Goal: Task Accomplishment & Management: Manage account settings

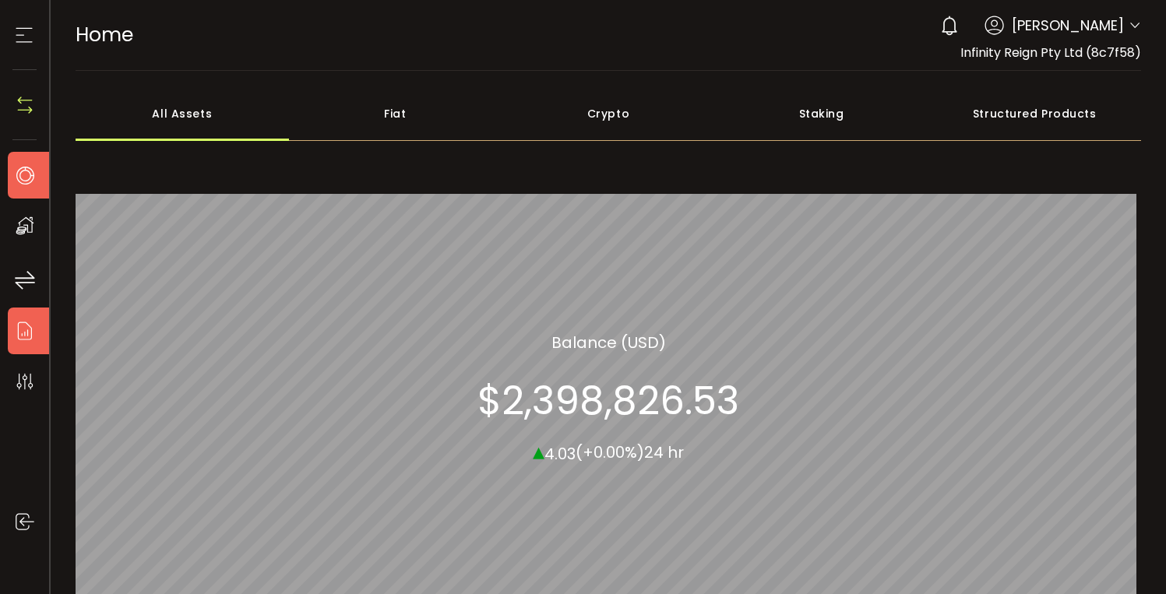
click at [19, 334] on icon at bounding box center [24, 330] width 23 height 23
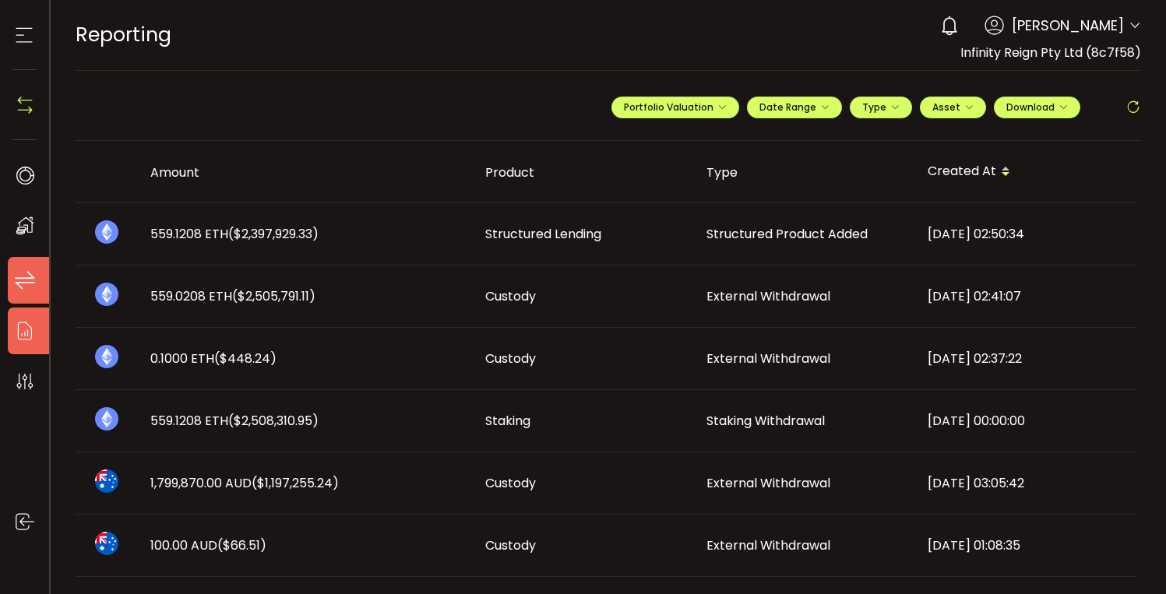
click at [17, 277] on icon at bounding box center [24, 280] width 23 height 23
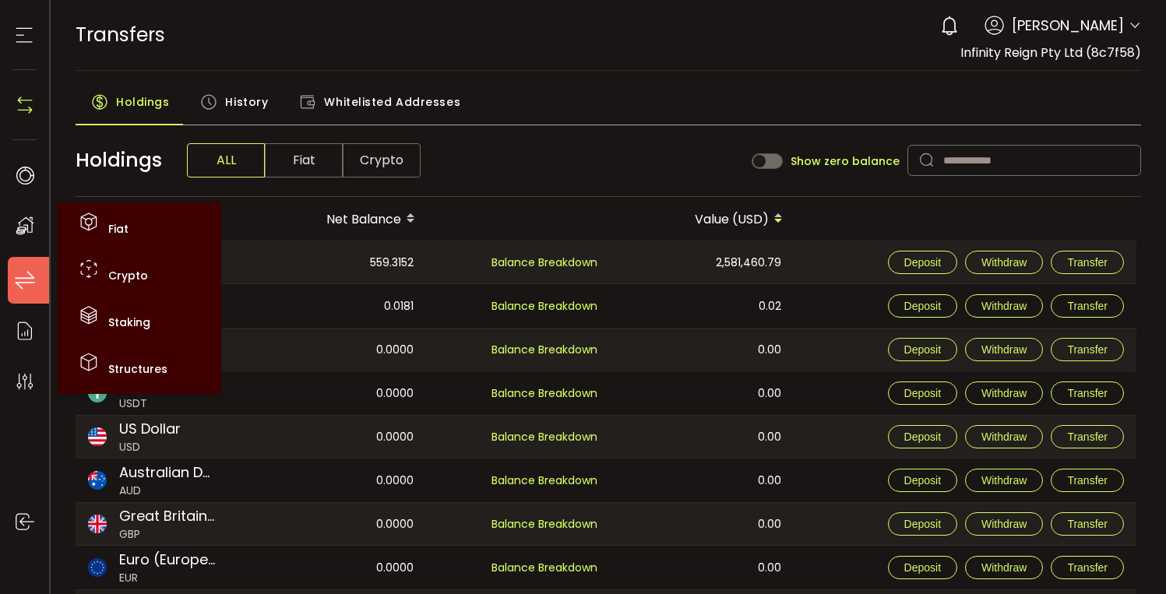
click at [19, 231] on use at bounding box center [25, 226] width 18 height 18
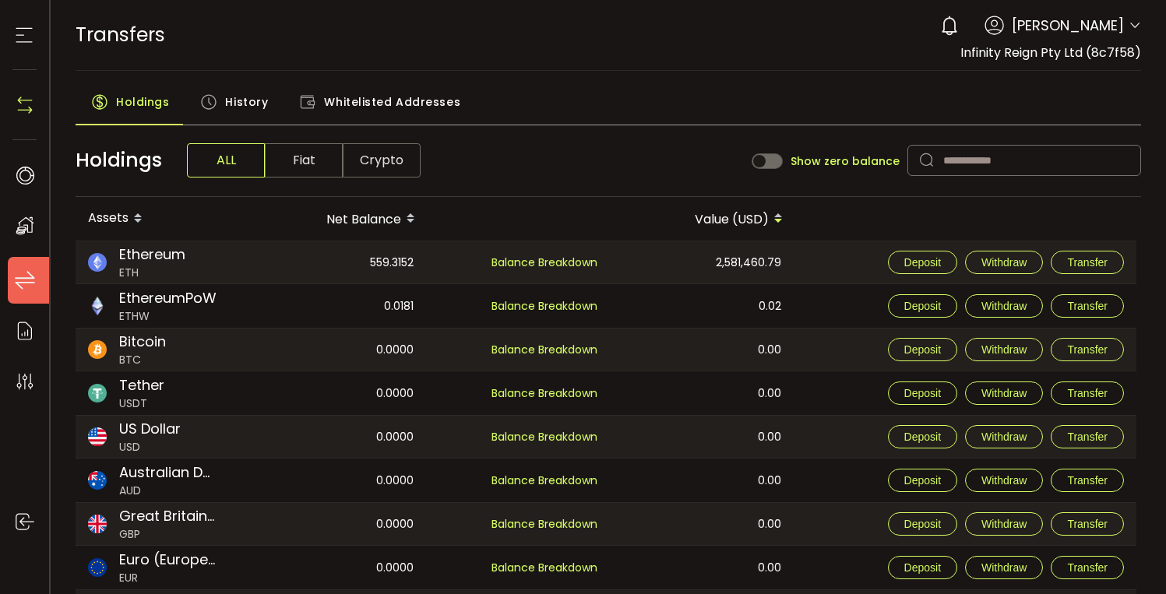
click at [1103, 23] on span "[PERSON_NAME]" at bounding box center [1068, 25] width 112 height 21
click at [1103, 33] on span "[PERSON_NAME]" at bounding box center [1068, 25] width 112 height 21
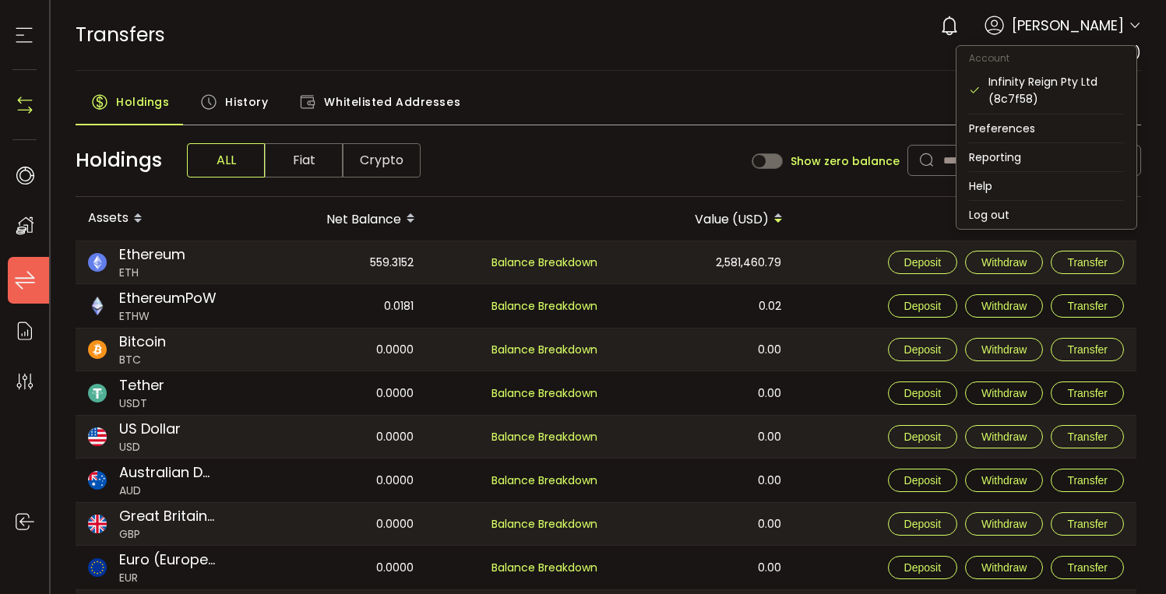
click at [1128, 26] on icon at bounding box center [1134, 25] width 12 height 12
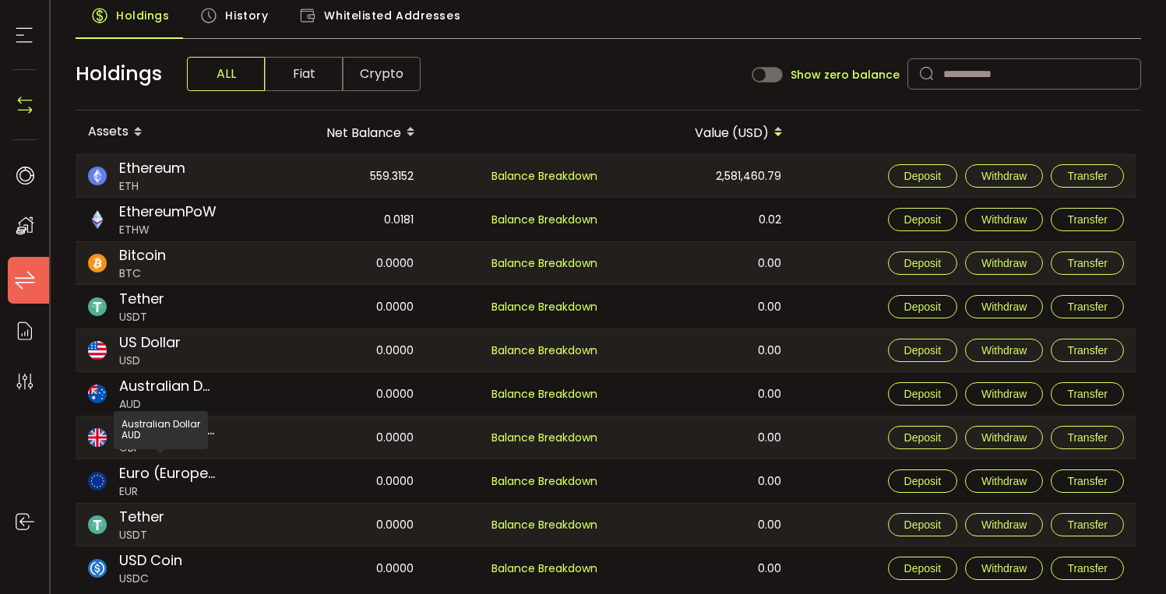
scroll to position [134, 0]
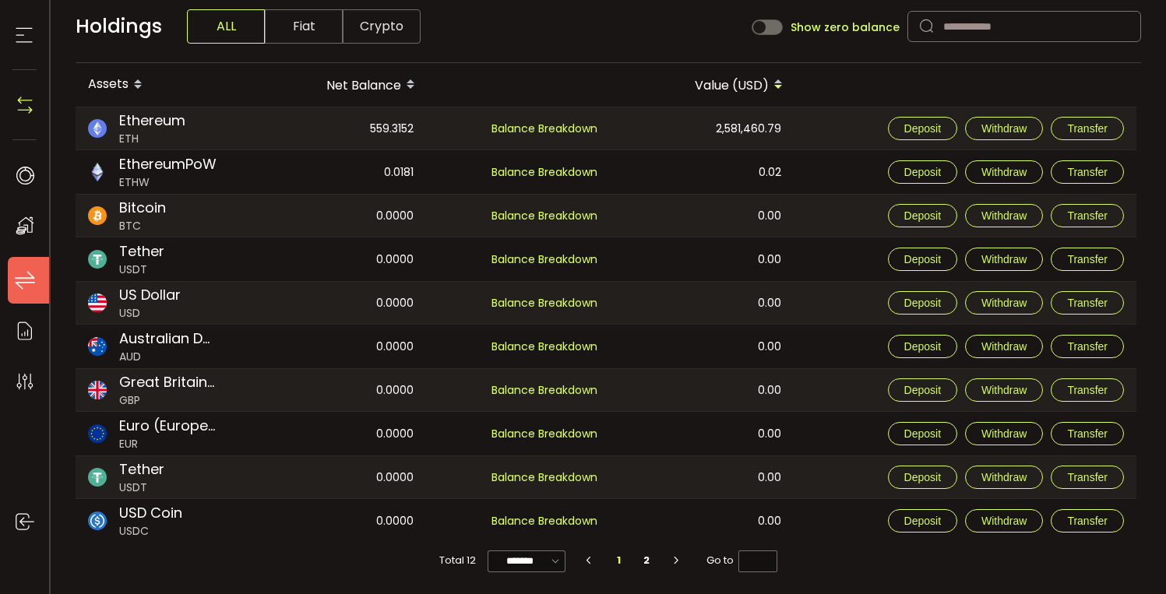
click at [23, 35] on use at bounding box center [24, 35] width 16 height 15
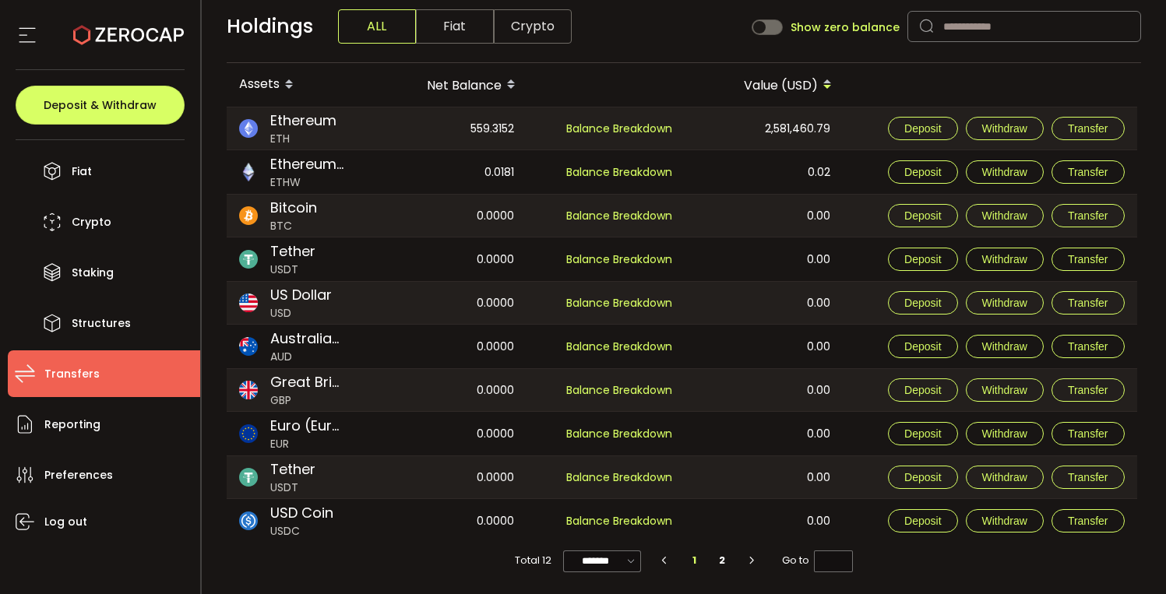
scroll to position [0, 0]
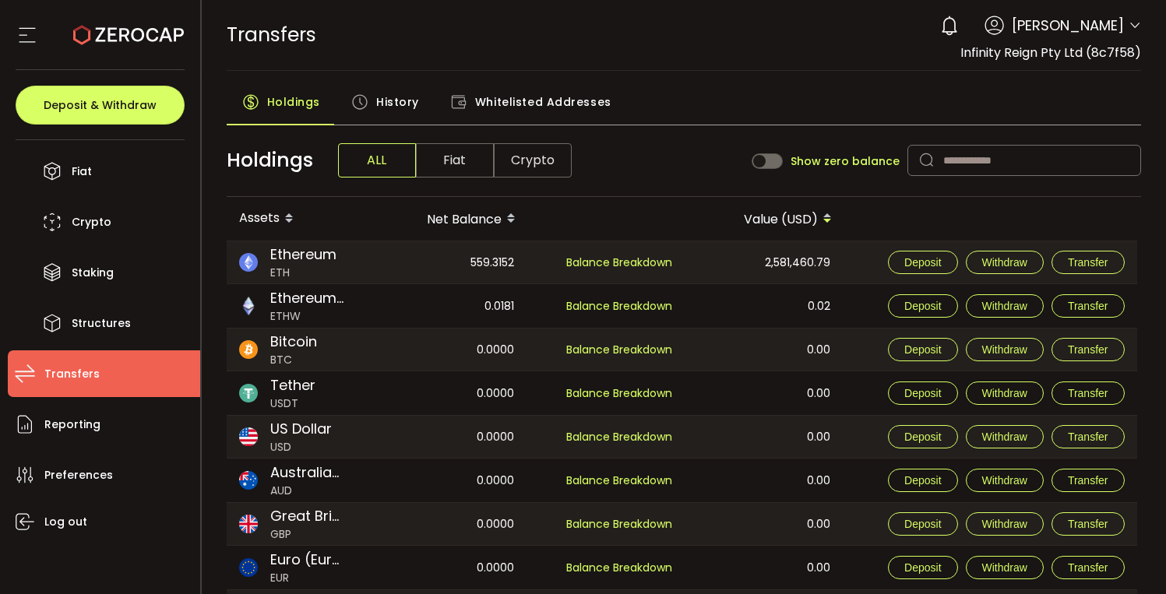
click at [1107, 32] on span "[PERSON_NAME]" at bounding box center [1068, 25] width 112 height 21
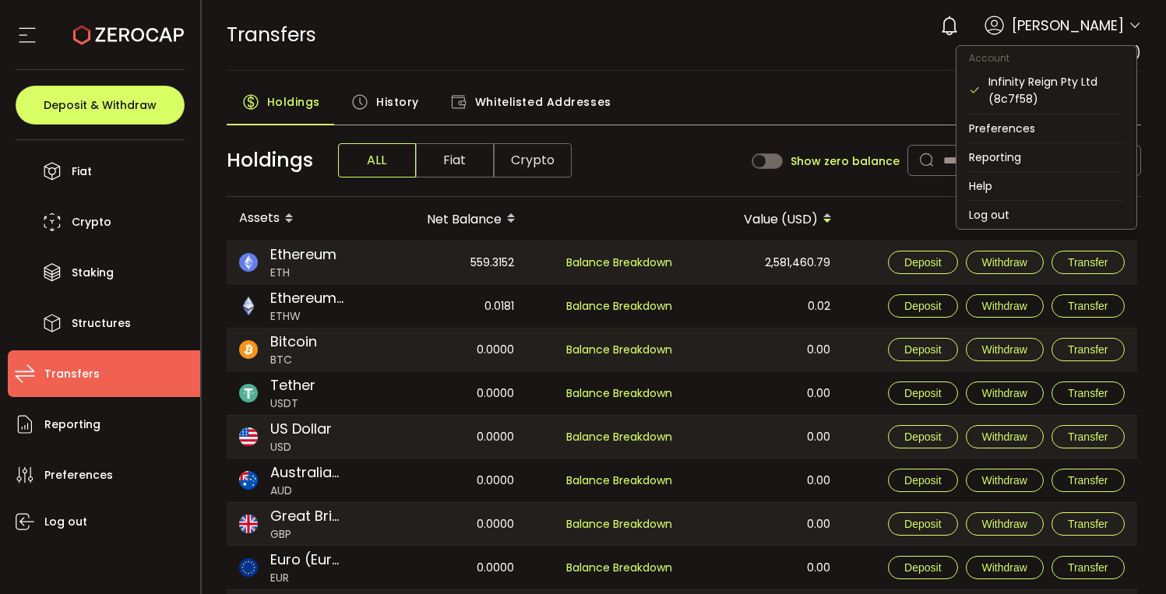
click at [1128, 26] on icon at bounding box center [1134, 25] width 12 height 12
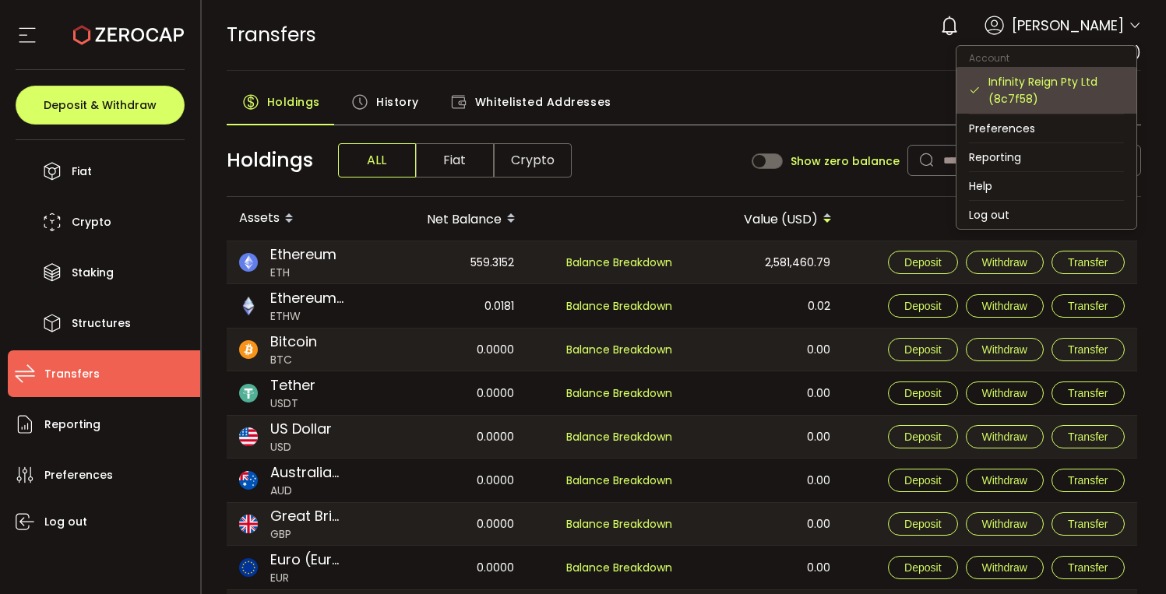
click at [1029, 79] on div "Infinity Reign Pty Ltd (8c7f58)" at bounding box center [1056, 90] width 136 height 34
click at [1026, 81] on div "Infinity Reign Pty Ltd (8c7f58)" at bounding box center [1056, 90] width 136 height 34
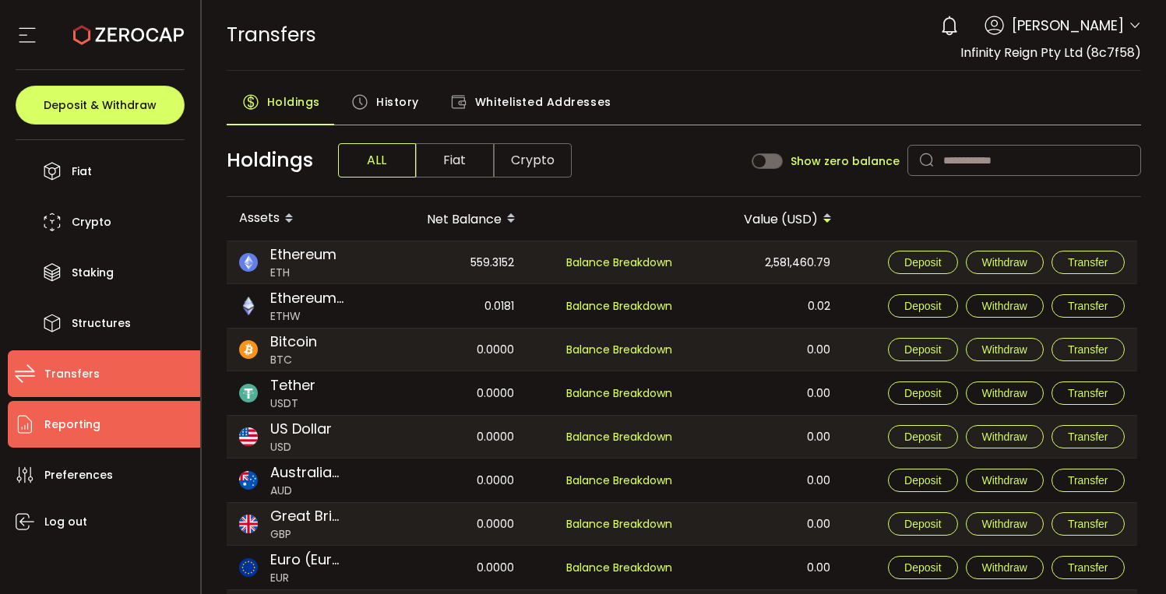
click at [84, 416] on span "Reporting" at bounding box center [72, 425] width 56 height 23
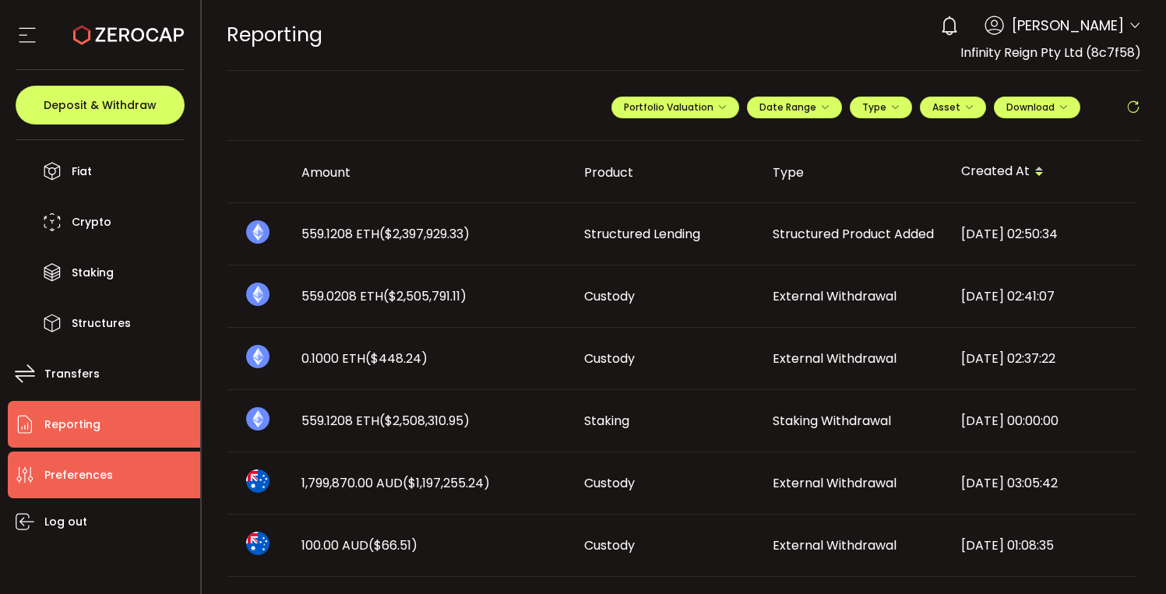
click at [71, 472] on span "Preferences" at bounding box center [78, 475] width 69 height 23
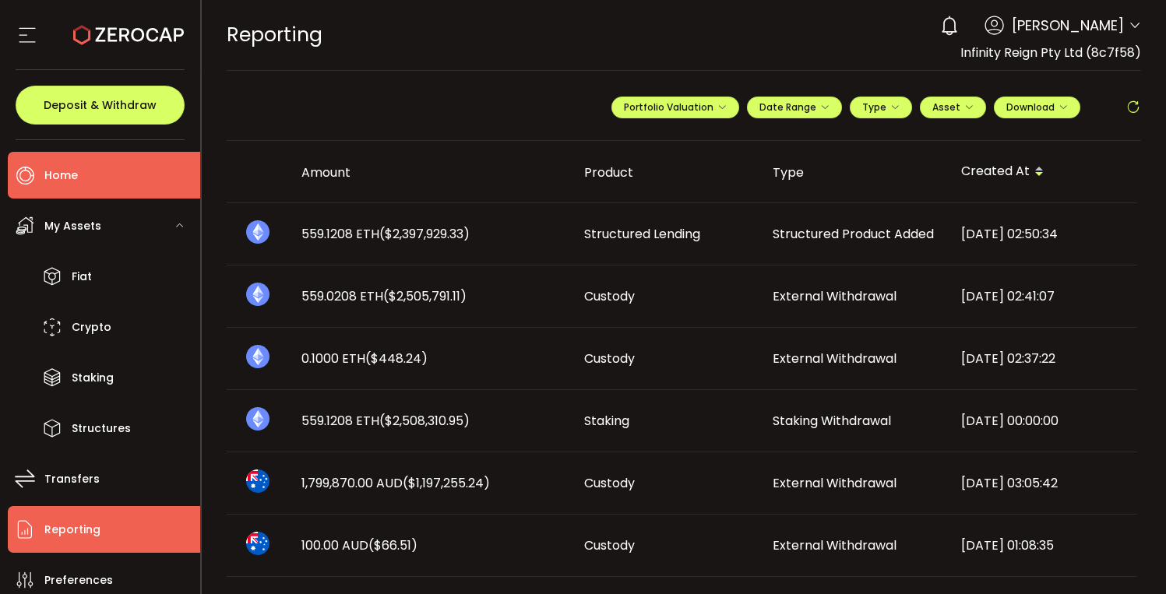
click at [58, 177] on span "Home" at bounding box center [60, 175] width 33 height 23
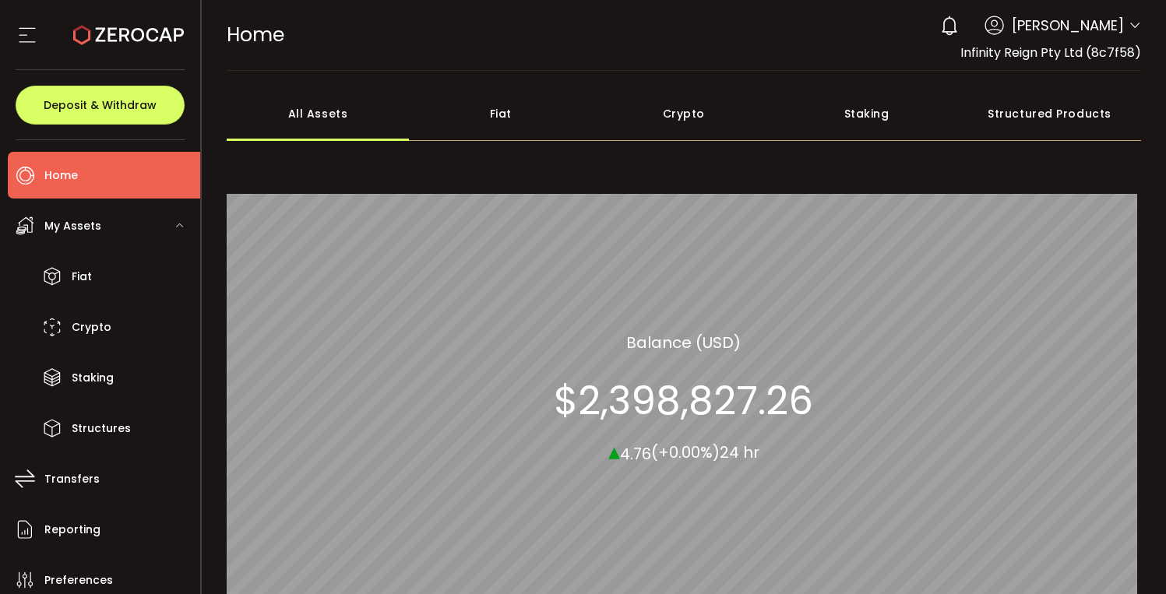
click at [175, 222] on icon at bounding box center [179, 224] width 9 height 9
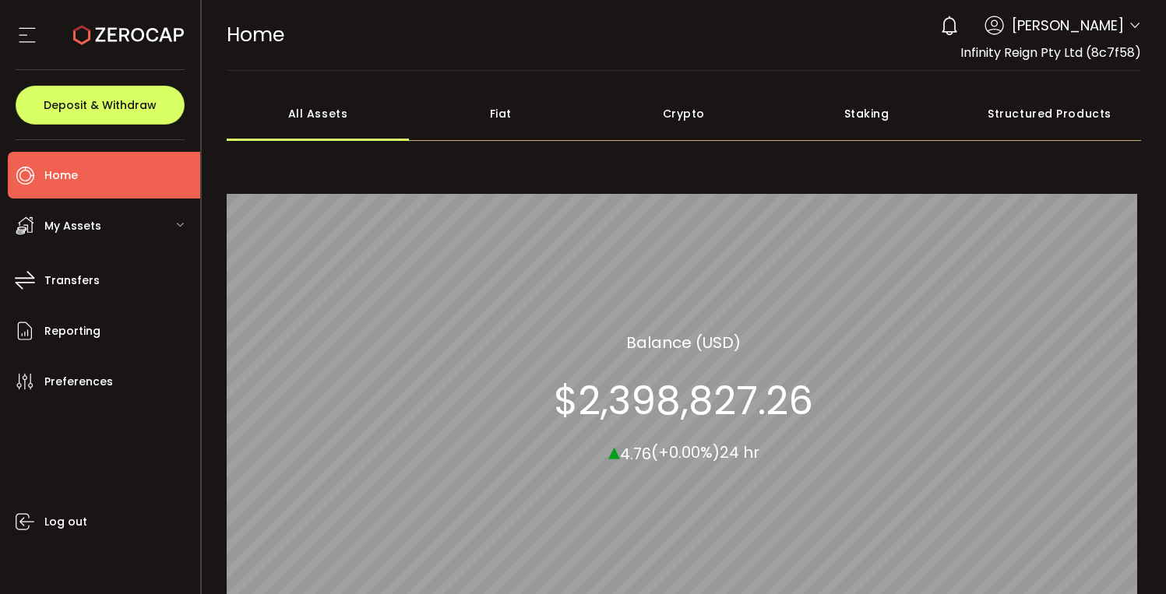
click at [986, 27] on icon at bounding box center [993, 25] width 19 height 19
click at [1047, 33] on span "[PERSON_NAME]" at bounding box center [1068, 25] width 112 height 21
click at [1128, 25] on icon at bounding box center [1134, 25] width 12 height 12
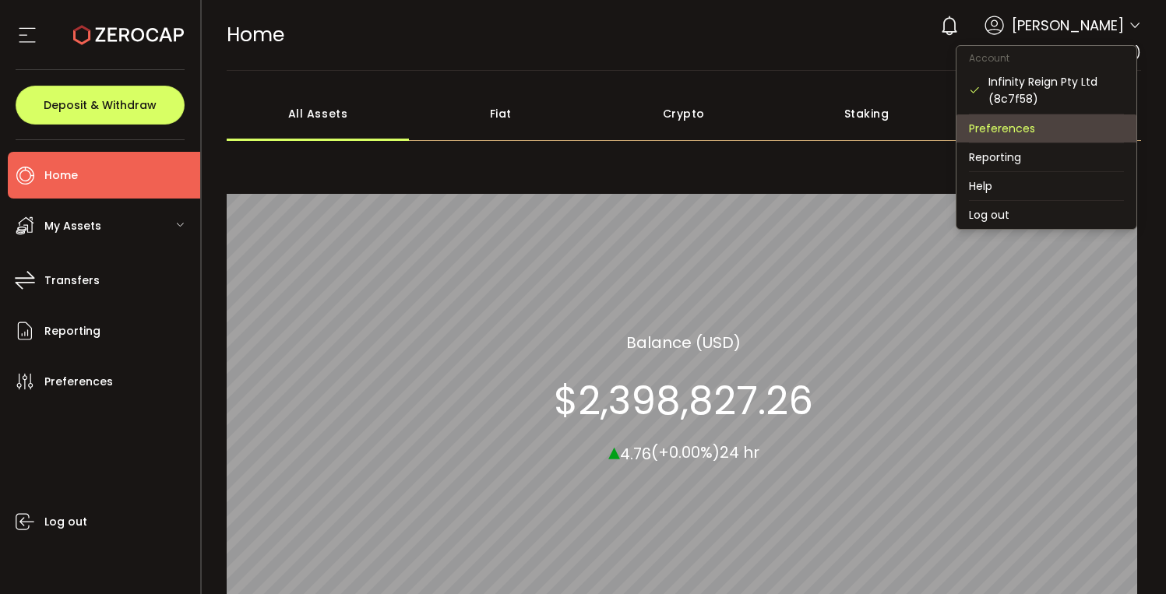
click at [1042, 128] on li "Preferences" at bounding box center [1046, 128] width 180 height 28
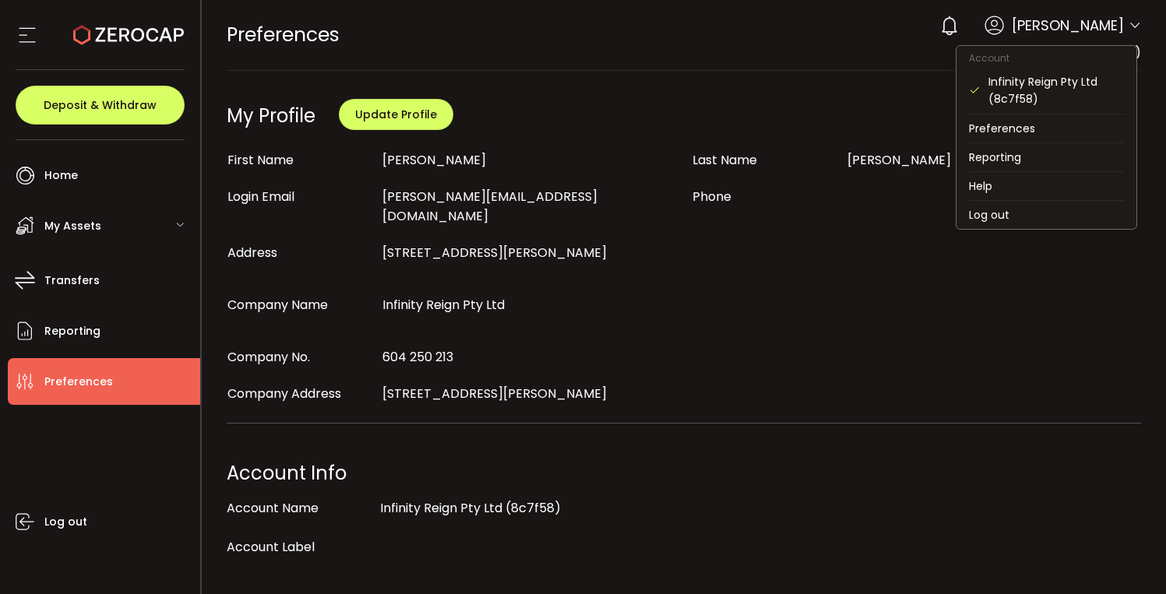
click at [1132, 23] on icon at bounding box center [1134, 25] width 12 height 12
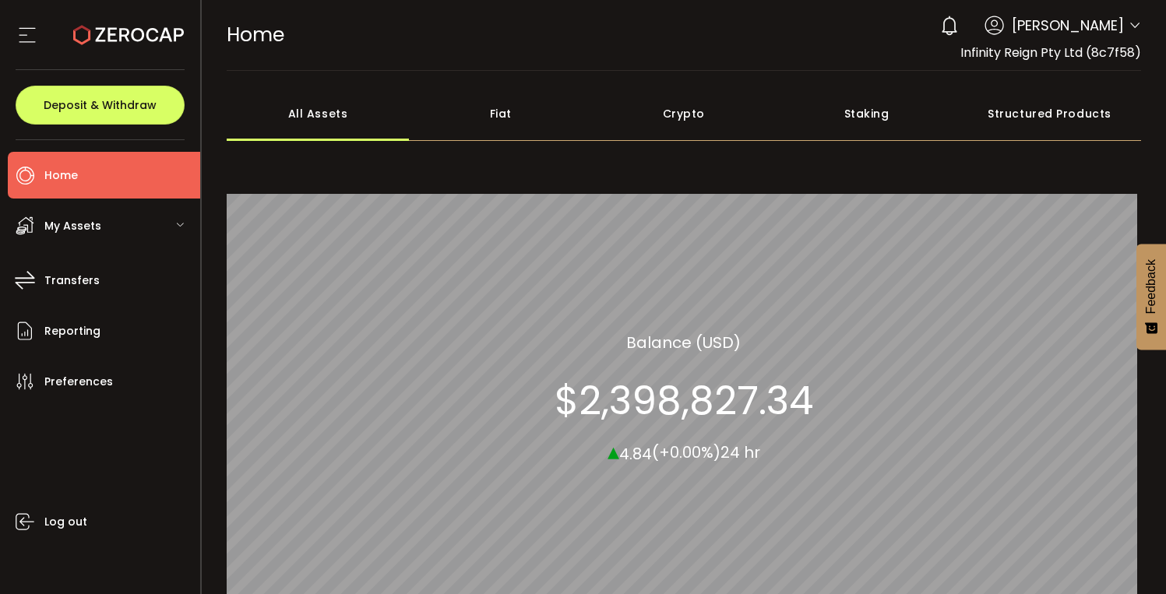
click at [656, 368] on div "All_Assets Balance (USD) $2,398,827.34 ▴ 4.84 (+0.00%) 24 hr" at bounding box center [683, 397] width 259 height 135
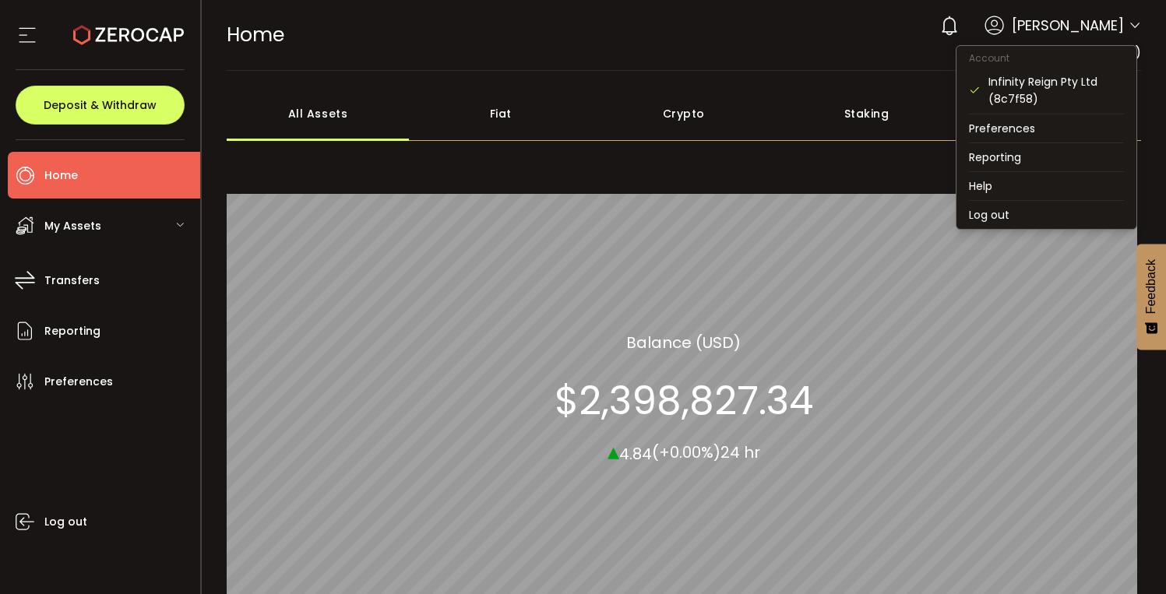
click at [1131, 26] on icon at bounding box center [1134, 25] width 12 height 12
click at [987, 186] on li "Help" at bounding box center [1046, 186] width 180 height 28
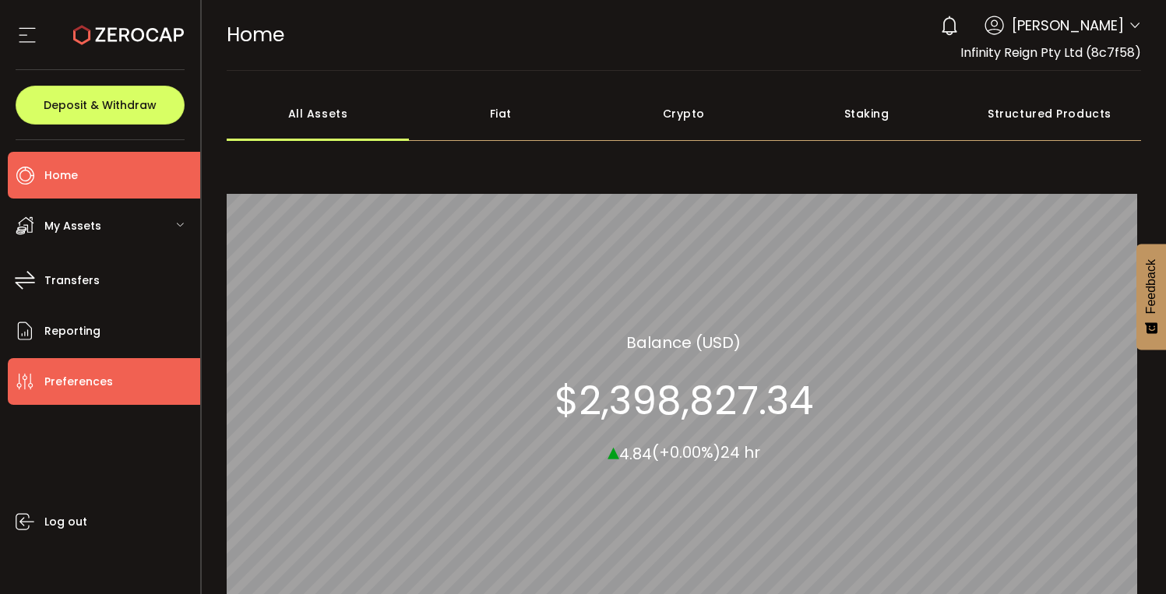
click at [80, 379] on span "Preferences" at bounding box center [78, 382] width 69 height 23
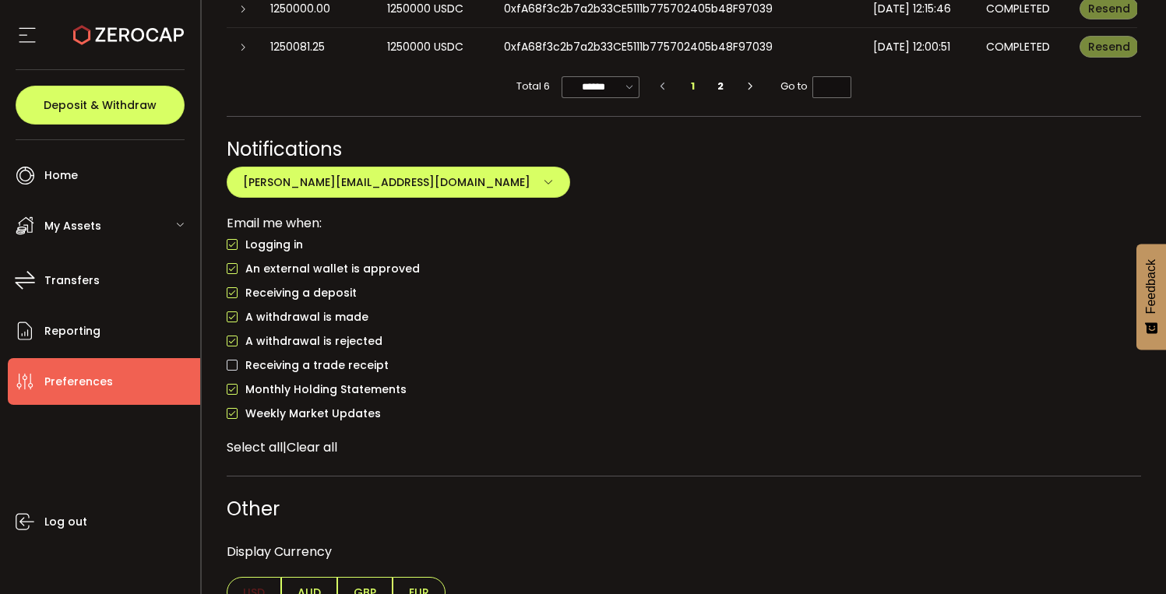
scroll to position [1276, 0]
